Goal: Transaction & Acquisition: Purchase product/service

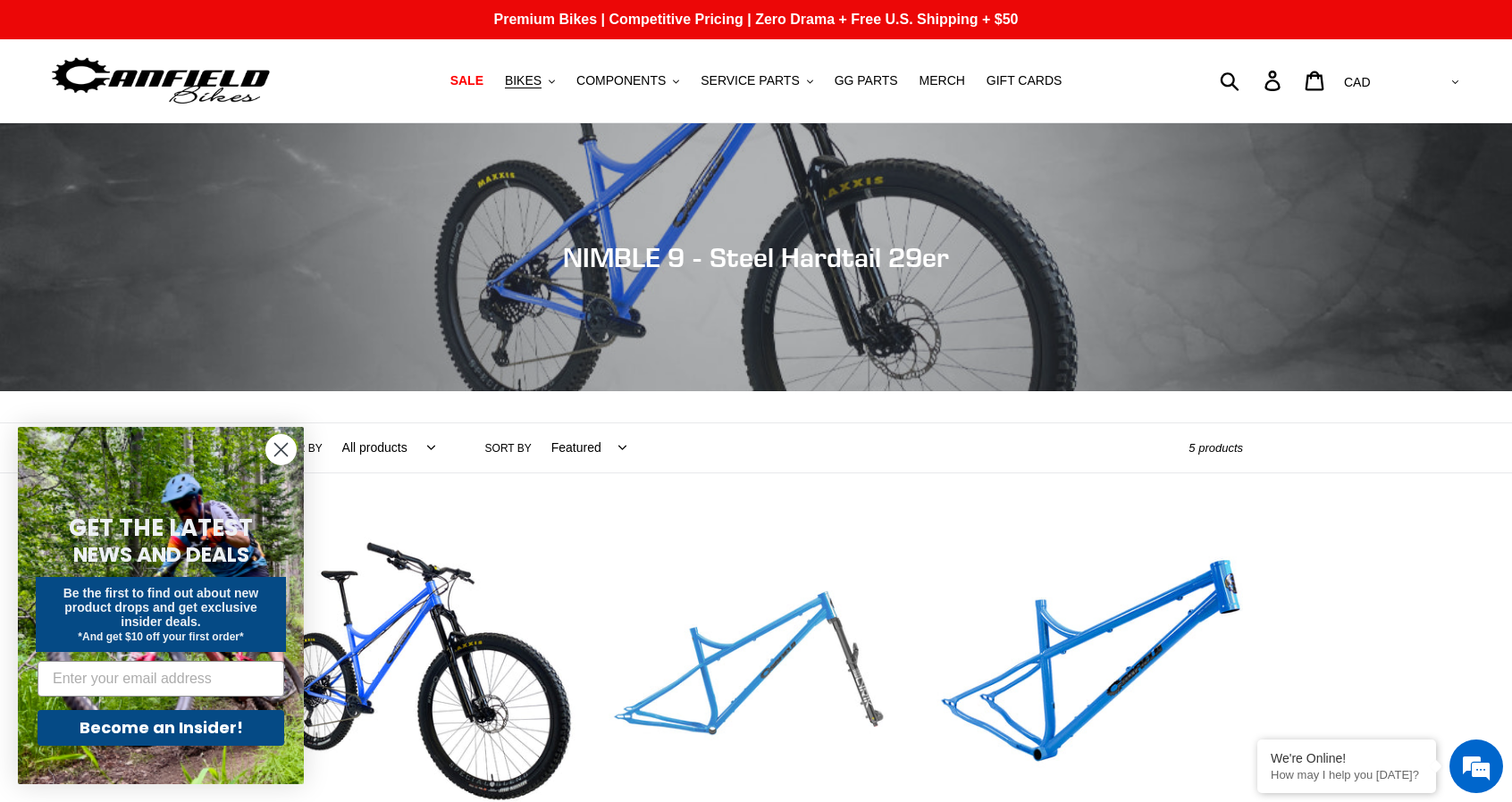
drag, startPoint x: 851, startPoint y: 450, endPoint x: 611, endPoint y: 527, distance: 252.0
click at [611, 527] on div "Collection: NIMBLE 9 - Steel Hardtail 29er Filter by All products 29er BFCM23 B…" at bounding box center [756, 724] width 1512 height 1202
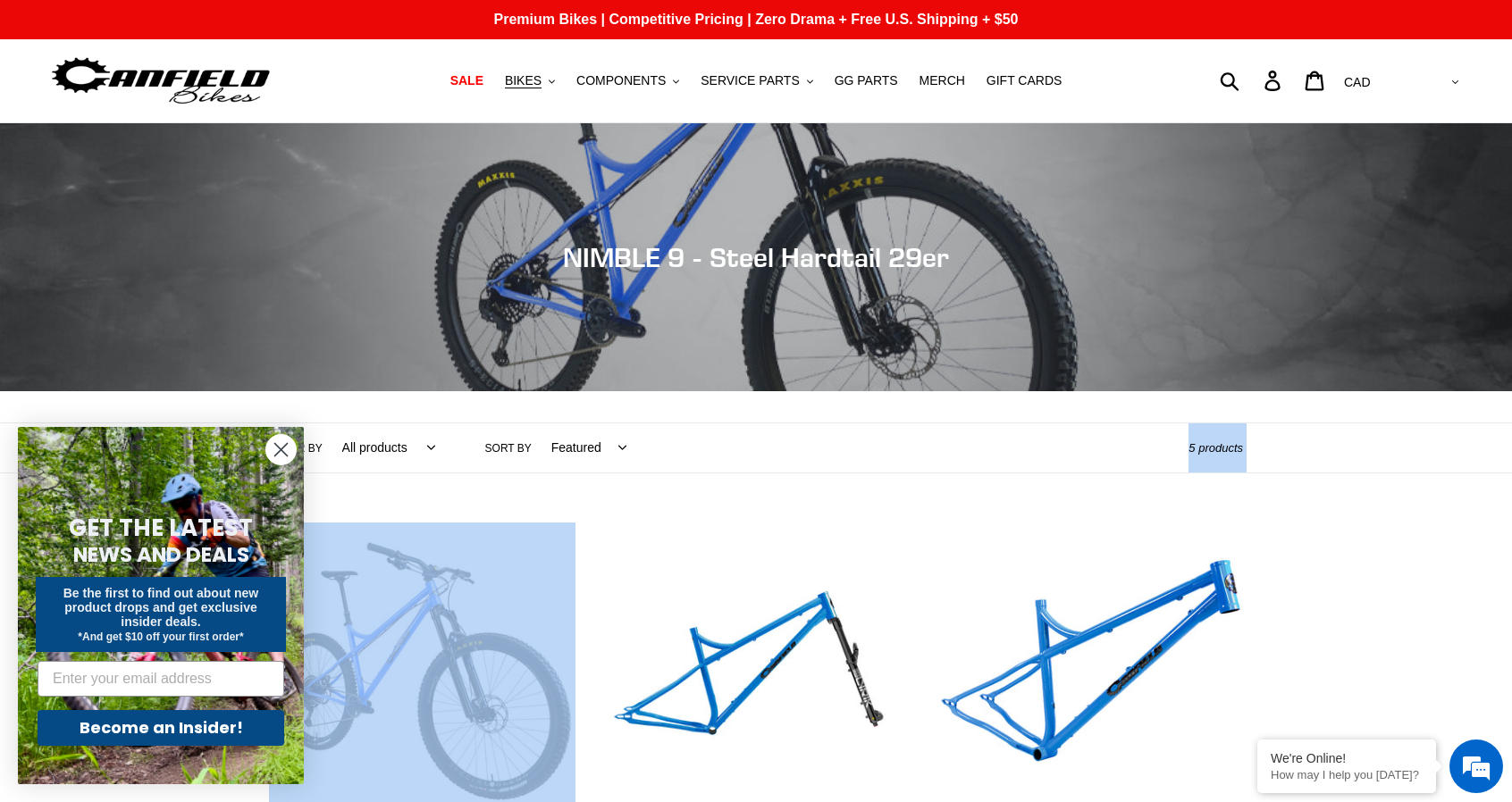
click at [277, 450] on circle "Close dialog" at bounding box center [281, 450] width 30 height 30
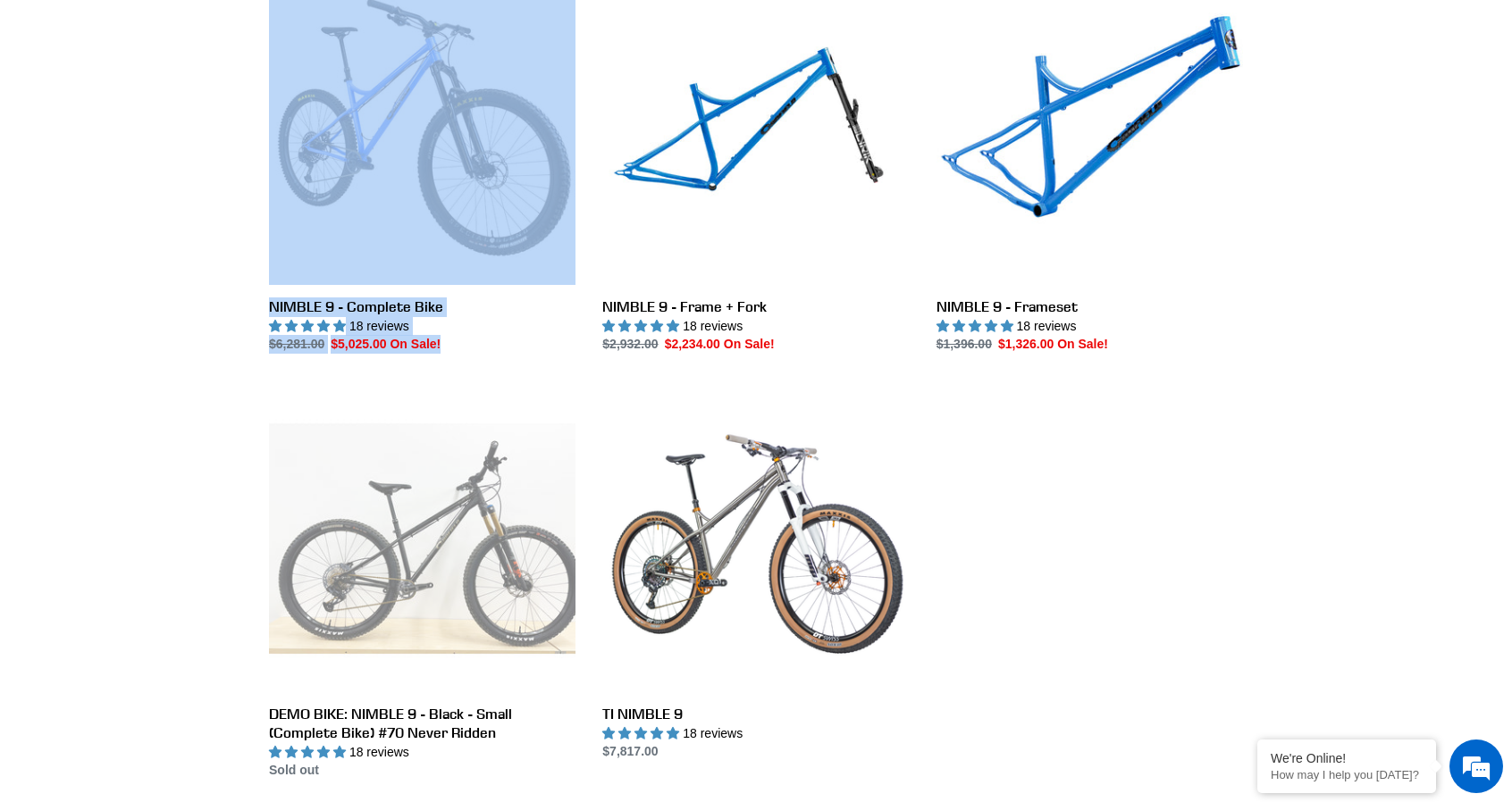
scroll to position [552, 0]
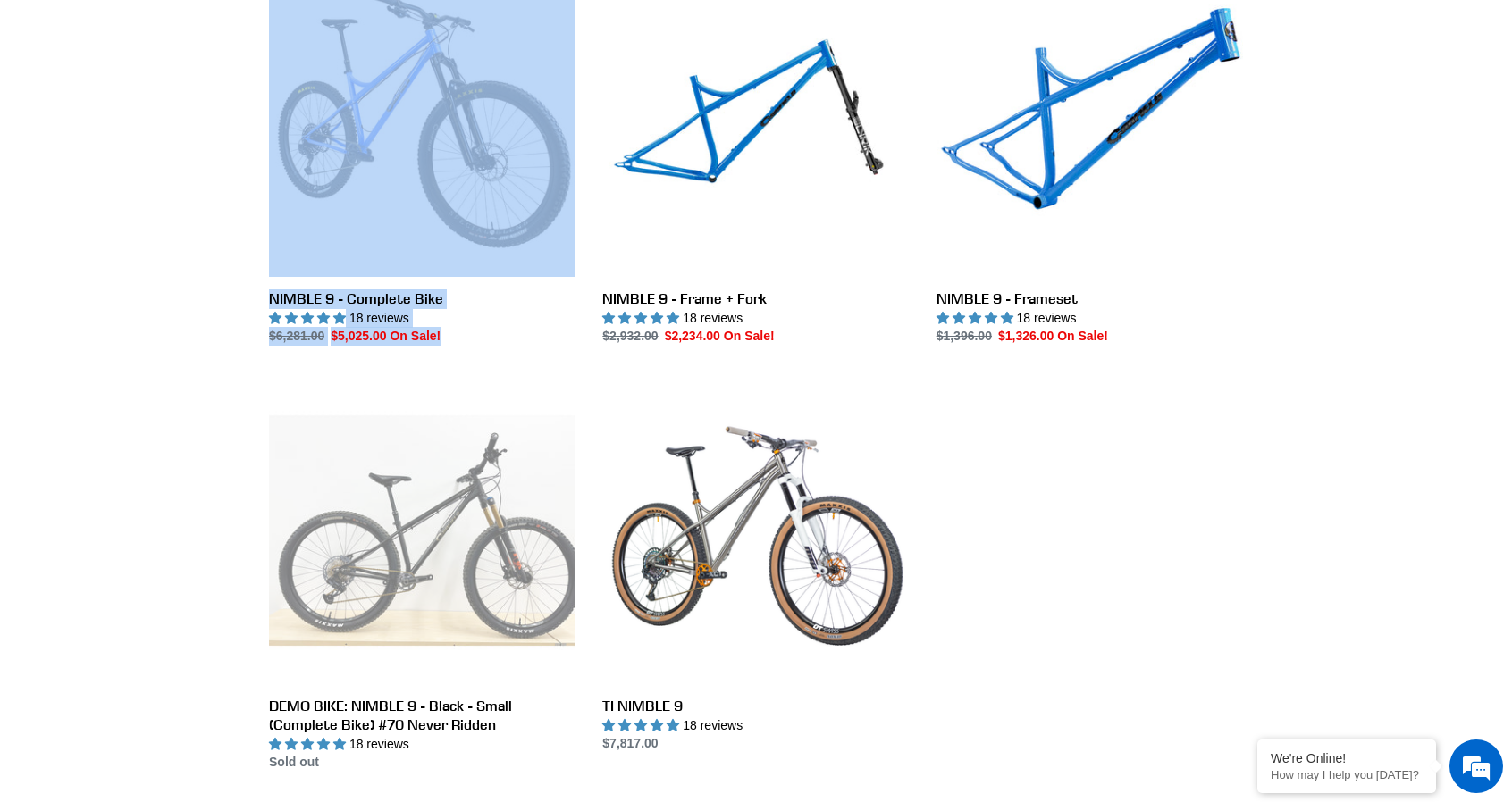
click at [21, 236] on div "Collection: NIMBLE 9 - Steel Hardtail 29er Filter by All products 29er BFCM23 B…" at bounding box center [756, 172] width 1512 height 1202
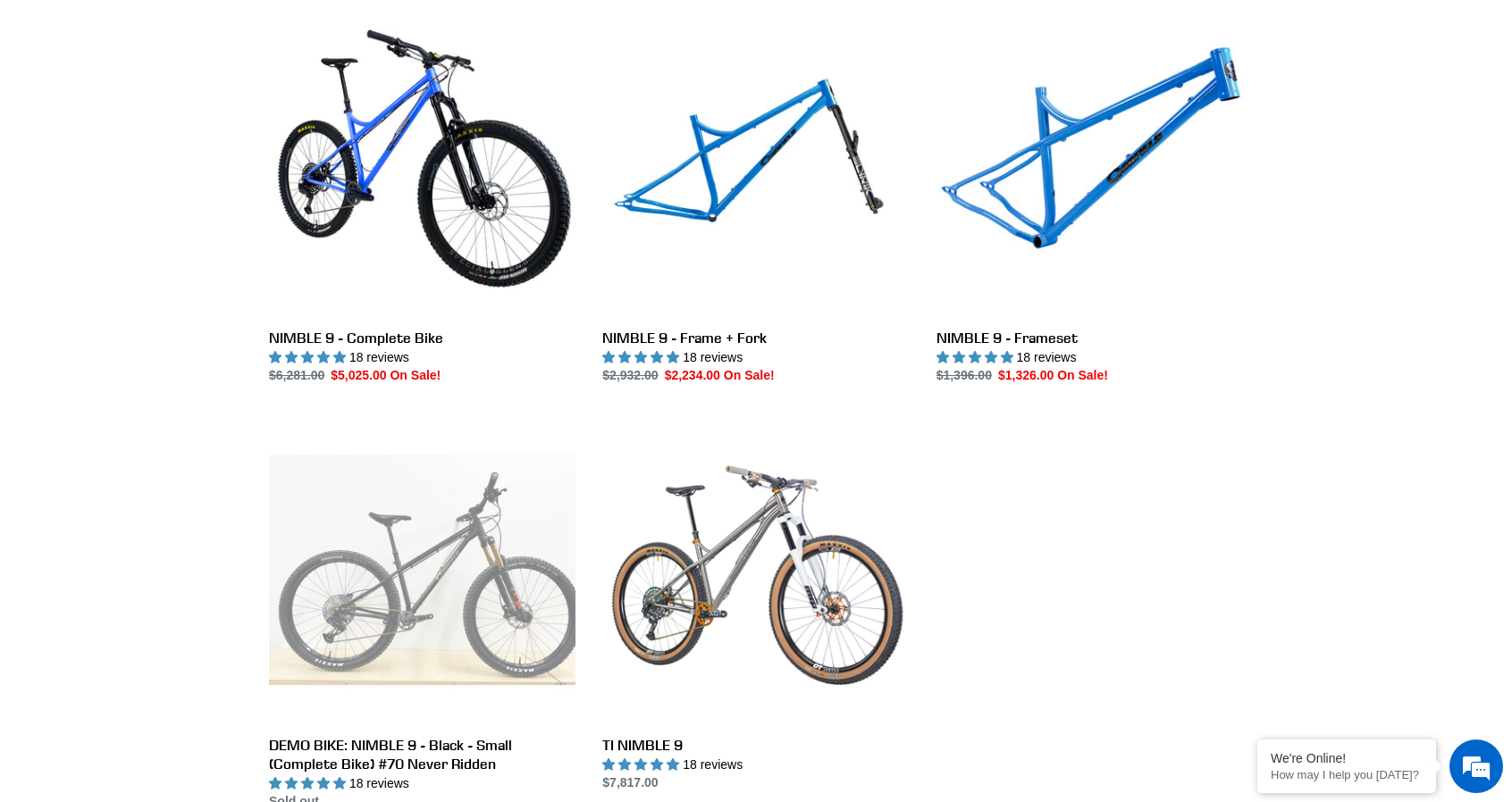
scroll to position [0, 0]
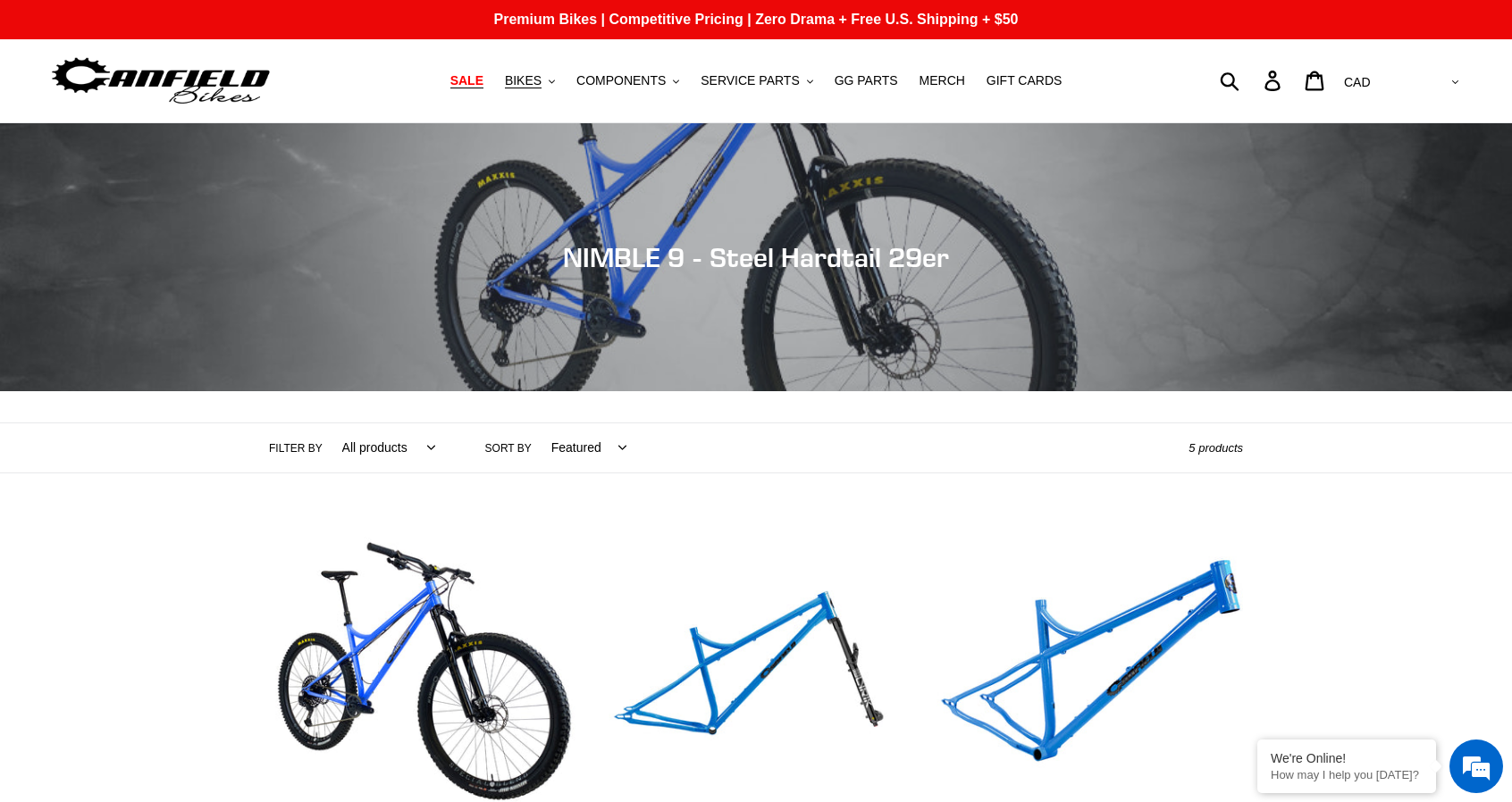
click at [483, 80] on span "SALE" at bounding box center [467, 81] width 33 height 15
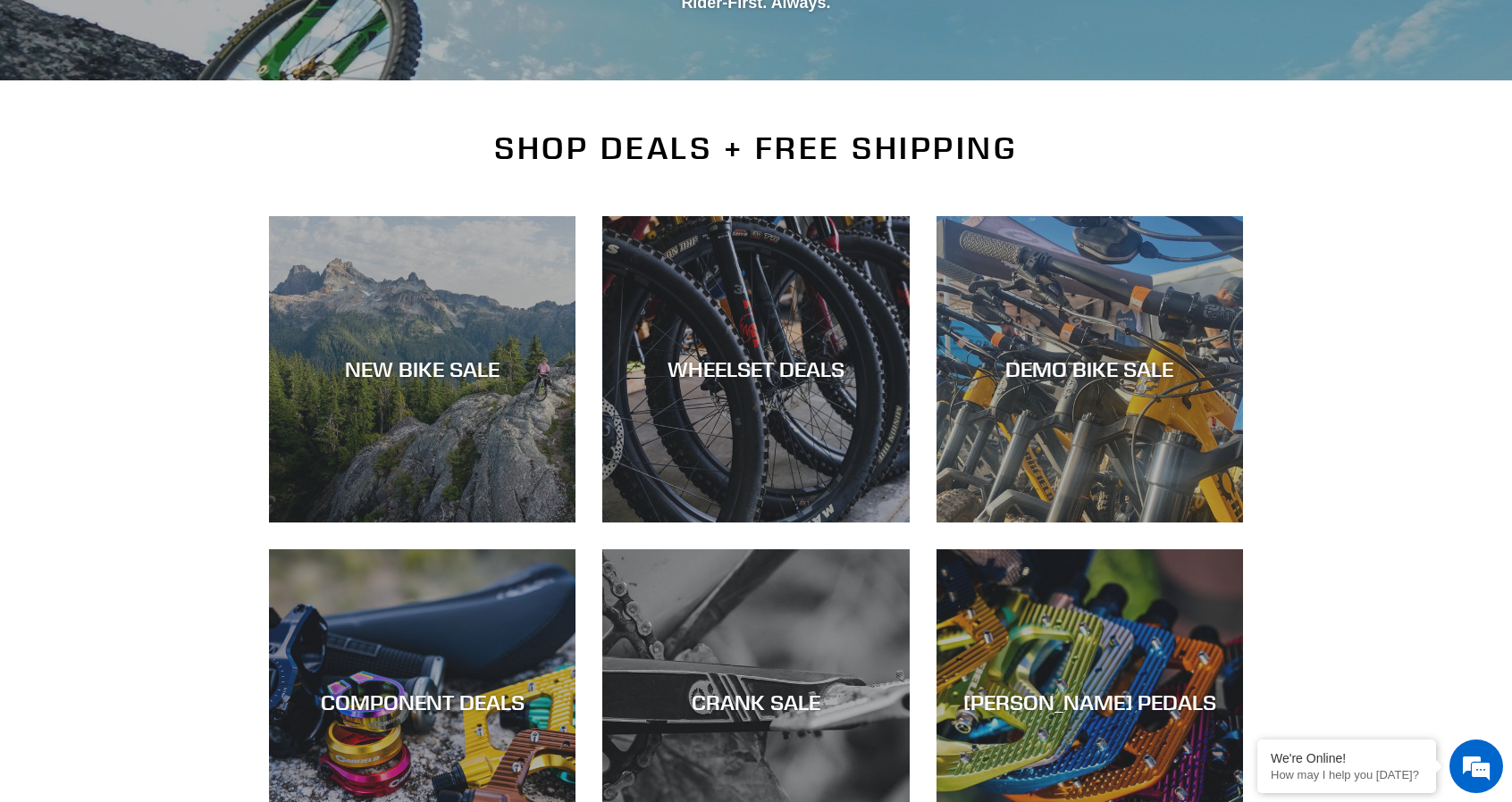
scroll to position [314, 0]
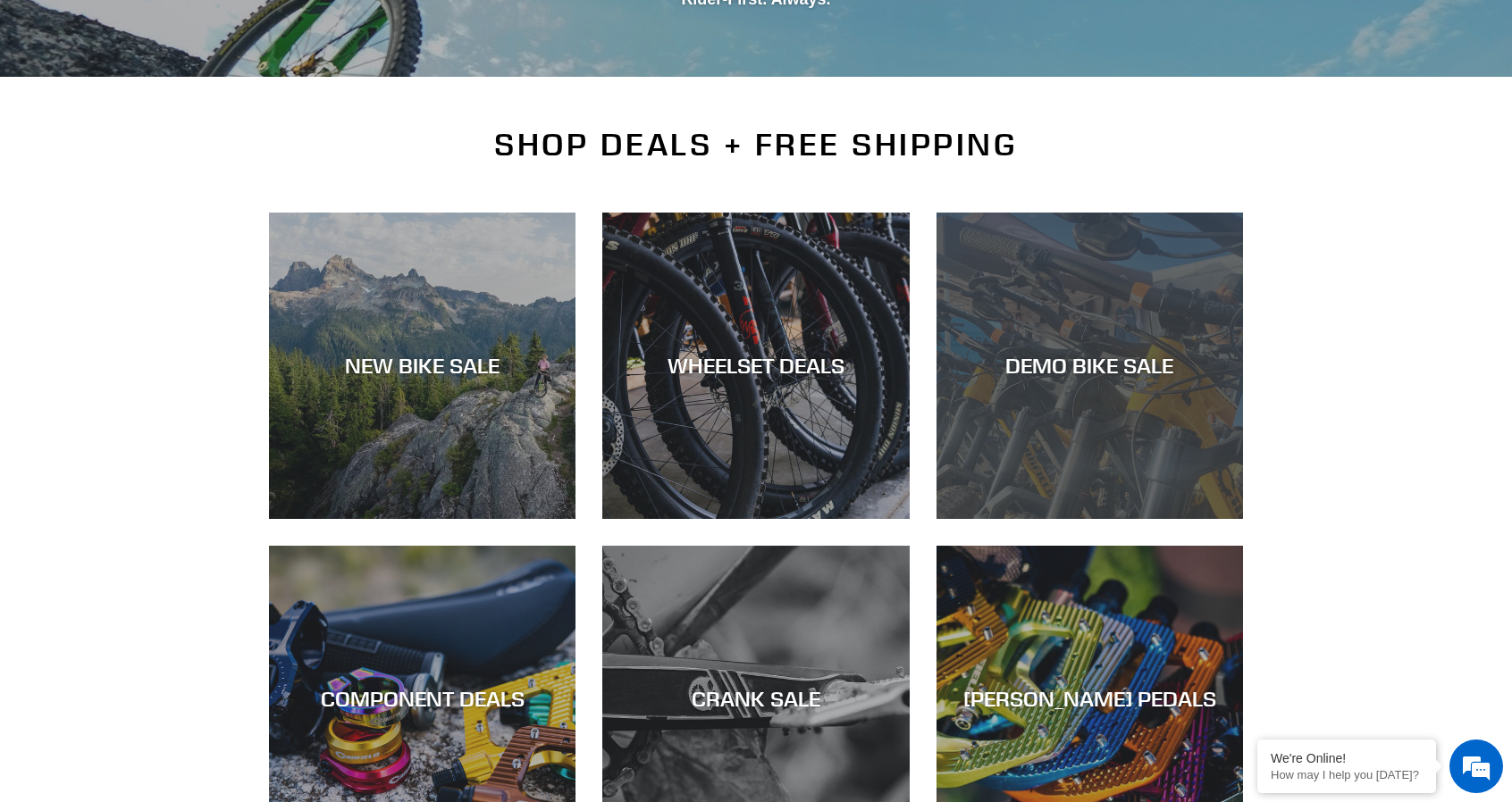
click at [1040, 519] on div "DEMO BIKE SALE" at bounding box center [1090, 519] width 306 height 0
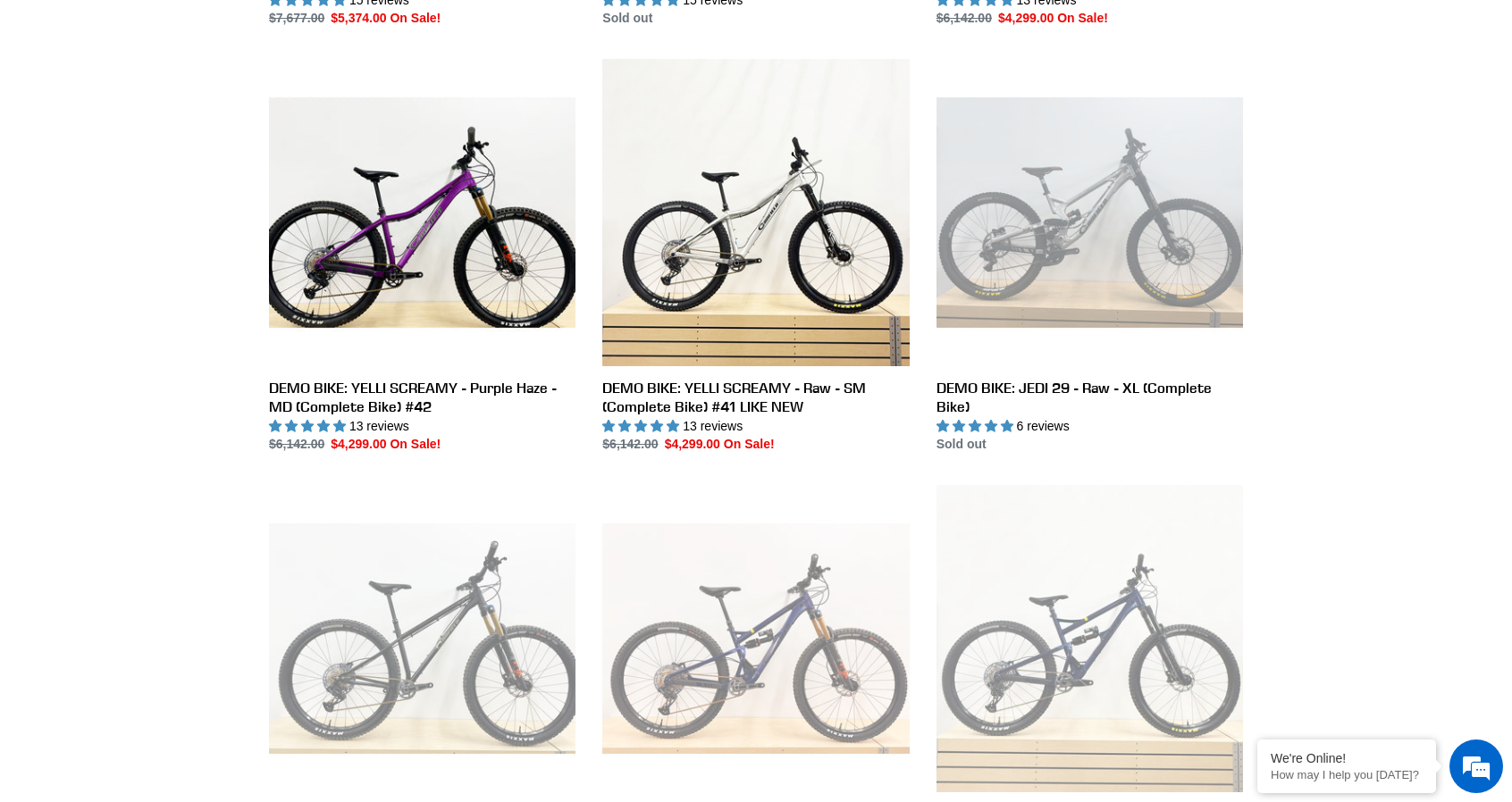
scroll to position [1892, 0]
